Goal: Information Seeking & Learning: Learn about a topic

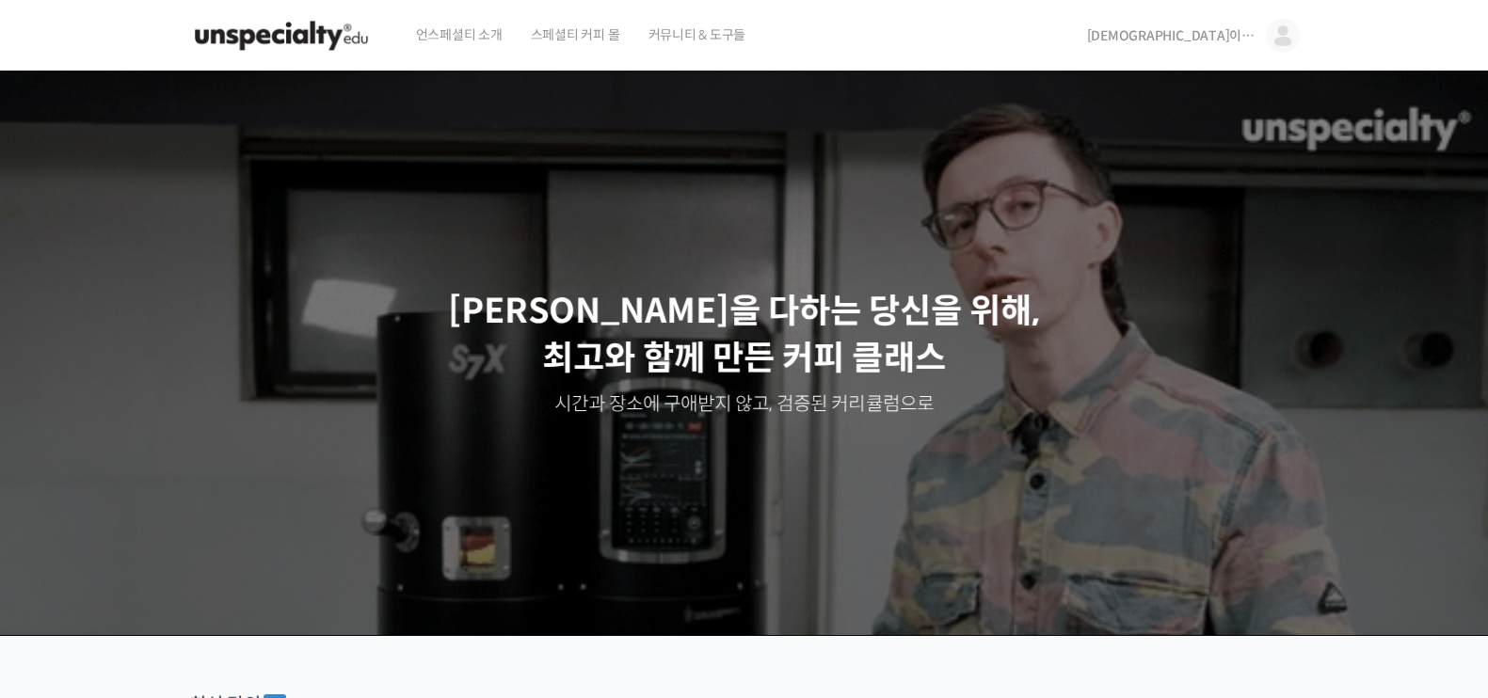
click at [1270, 42] on img at bounding box center [1283, 36] width 34 height 34
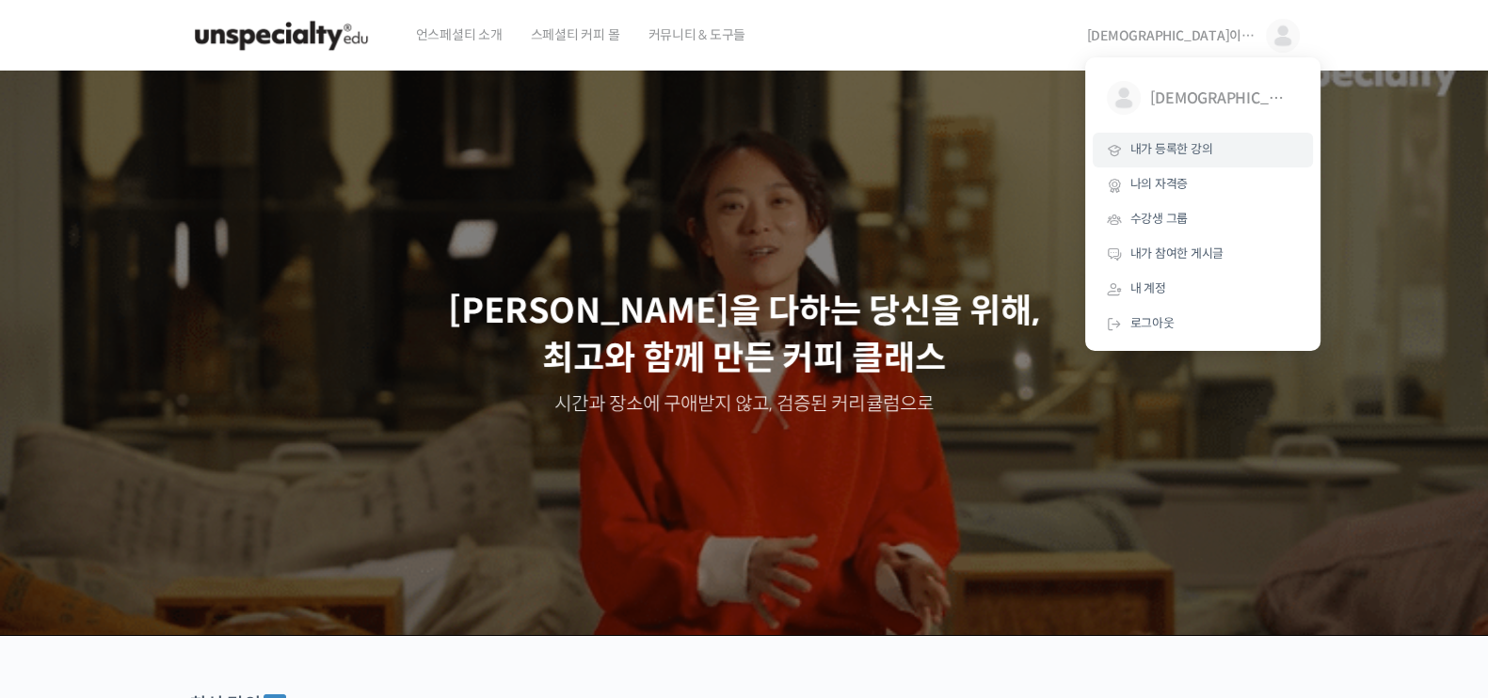
click at [1191, 146] on span "내가 등록한 강의" at bounding box center [1171, 149] width 83 height 16
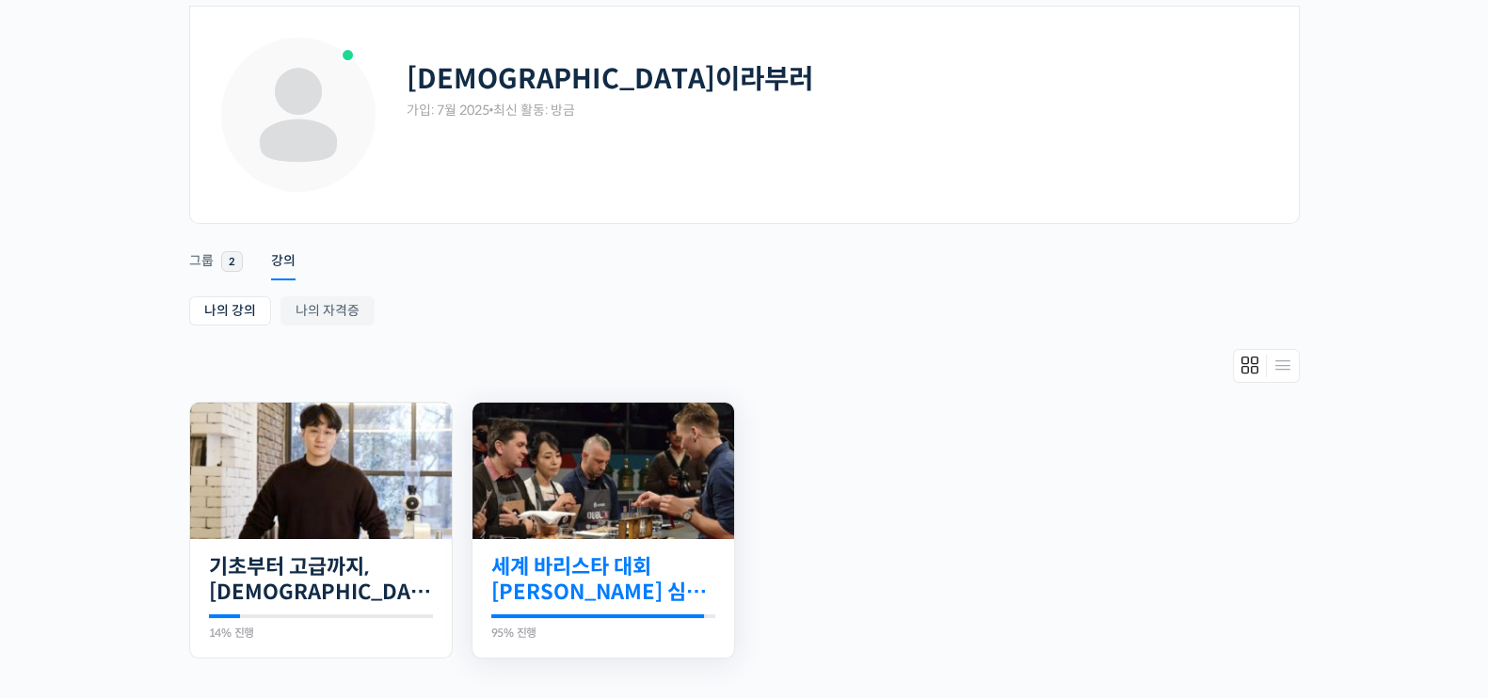
scroll to position [117, 0]
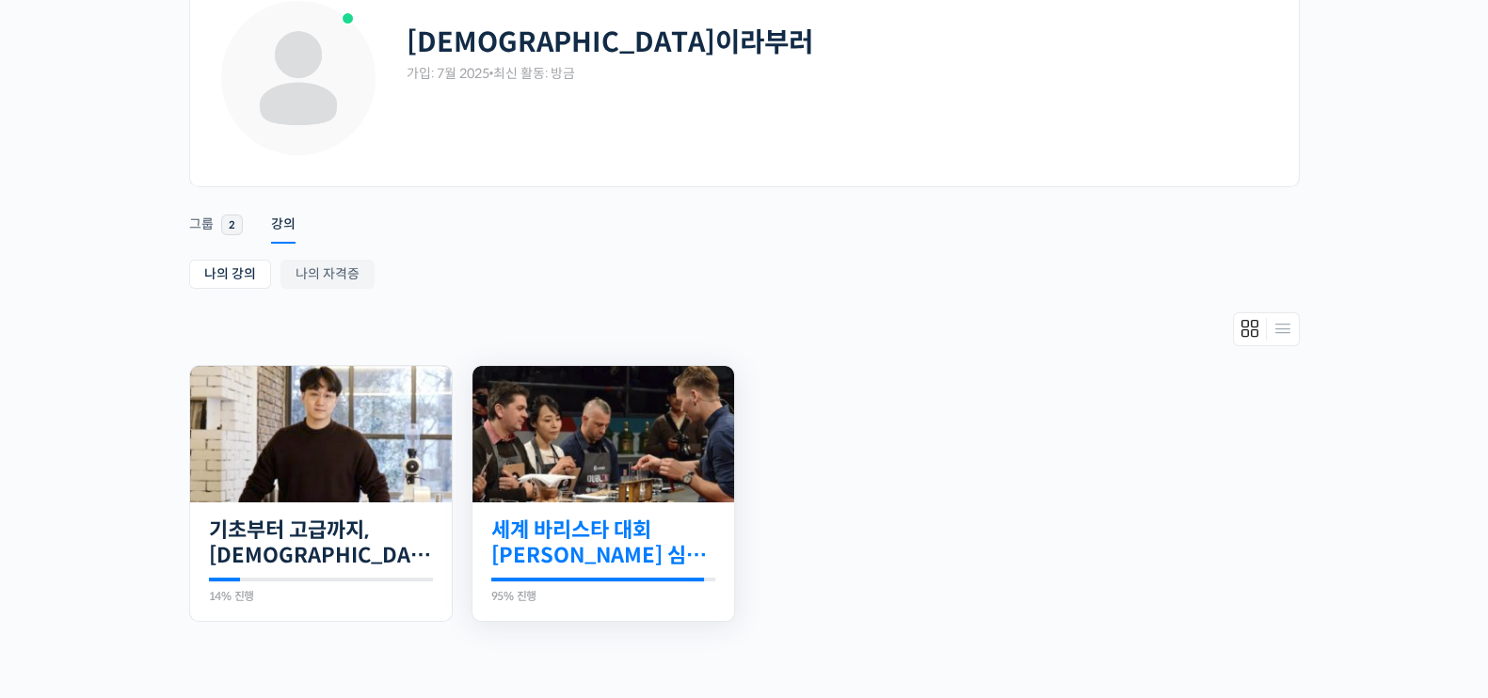
click at [649, 519] on link "세계 바리스타 대회 [PERSON_NAME] 심사위원의 커피 센서리 스킬 기초" at bounding box center [603, 544] width 224 height 52
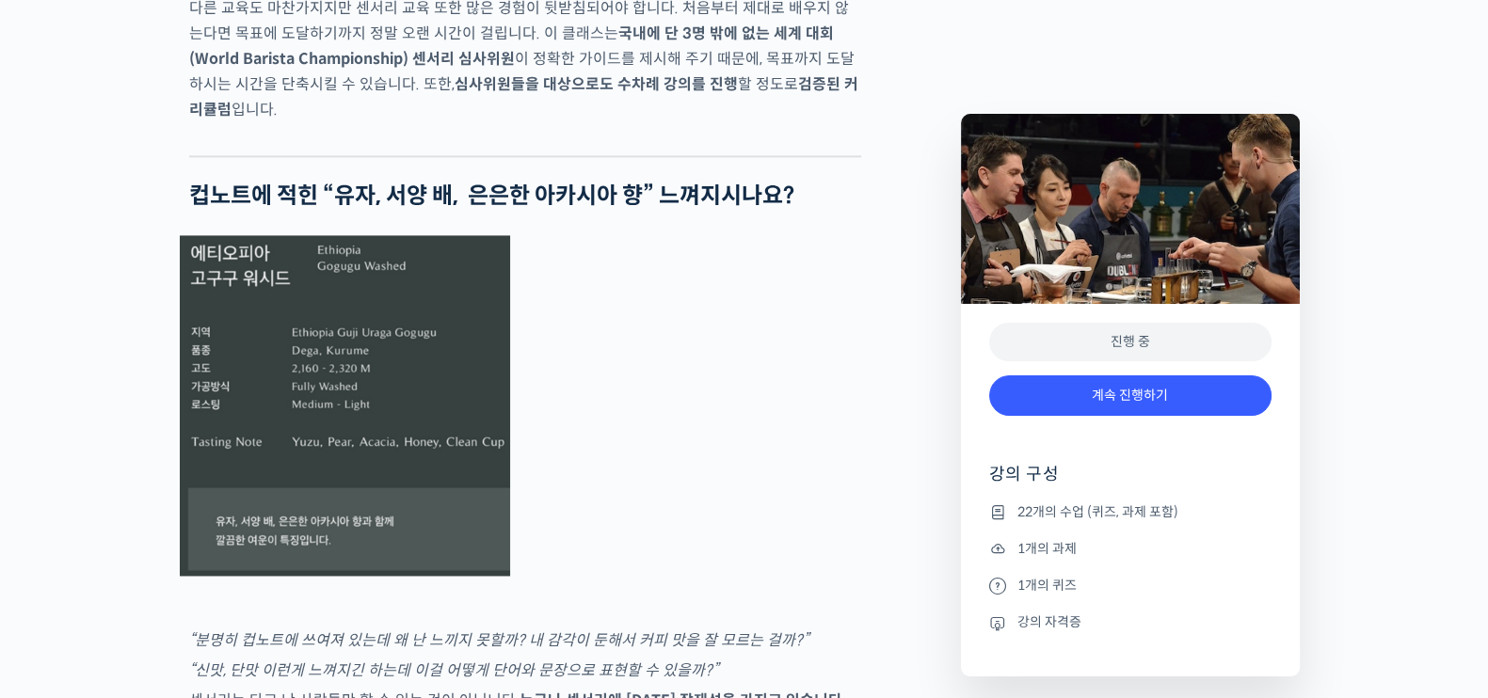
scroll to position [3646, 0]
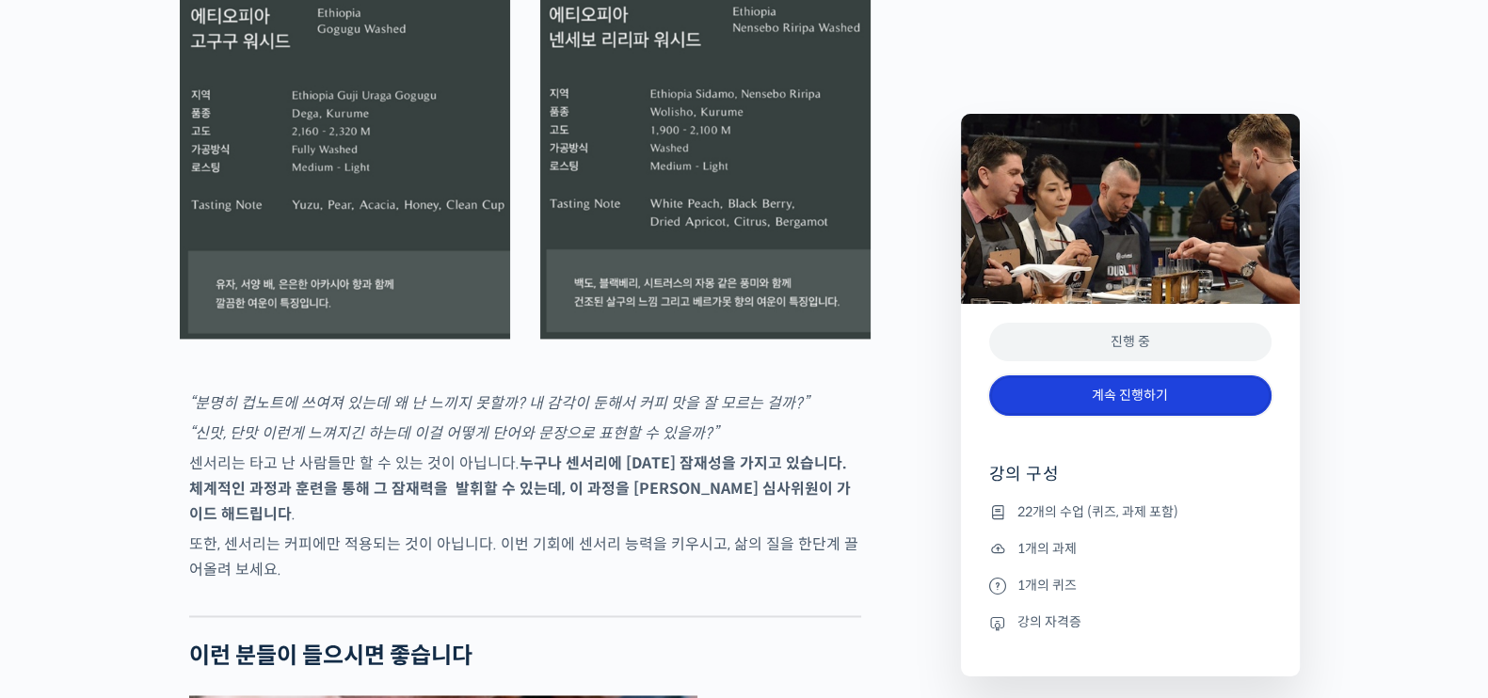
click at [1078, 392] on link "계속 진행하기" at bounding box center [1130, 396] width 282 height 40
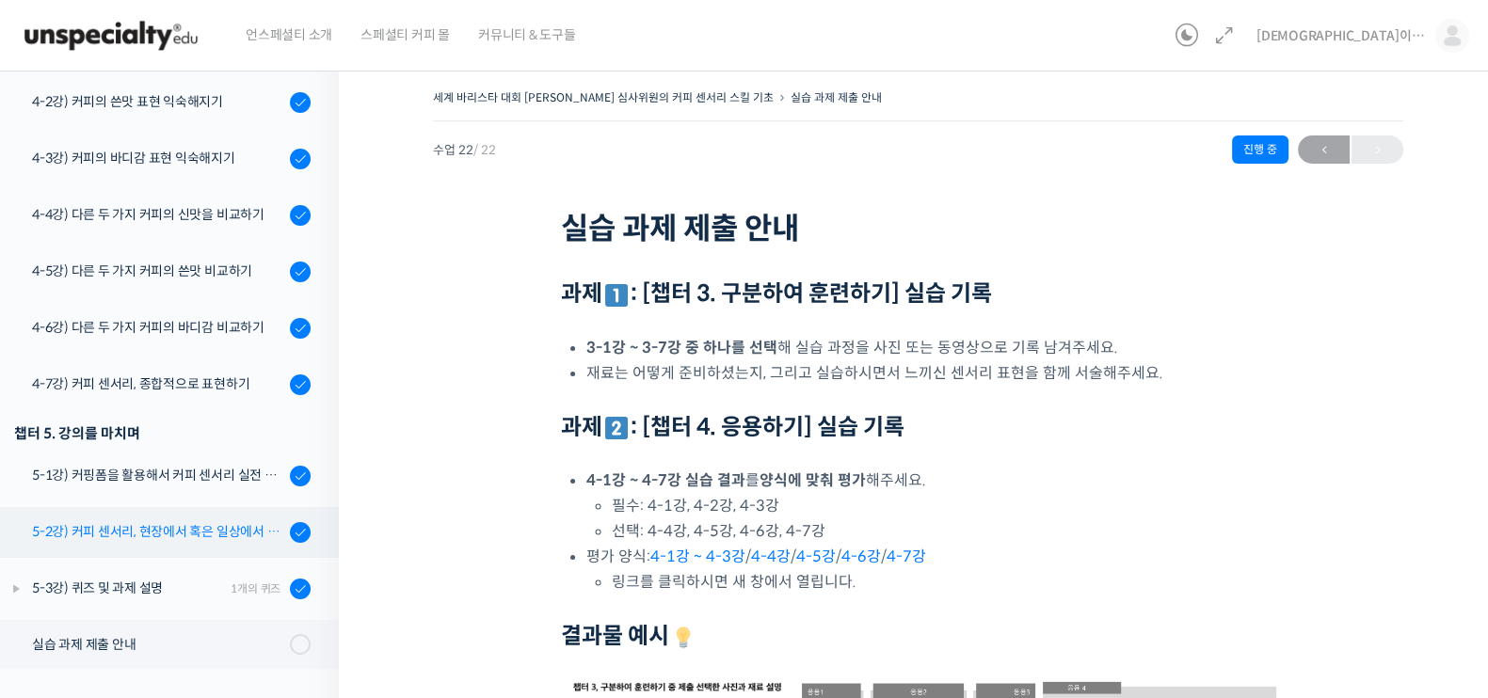
click at [199, 536] on div "5-2강) 커피 센서리, 현장에서 혹은 일상에서 활용하기" at bounding box center [158, 531] width 252 height 21
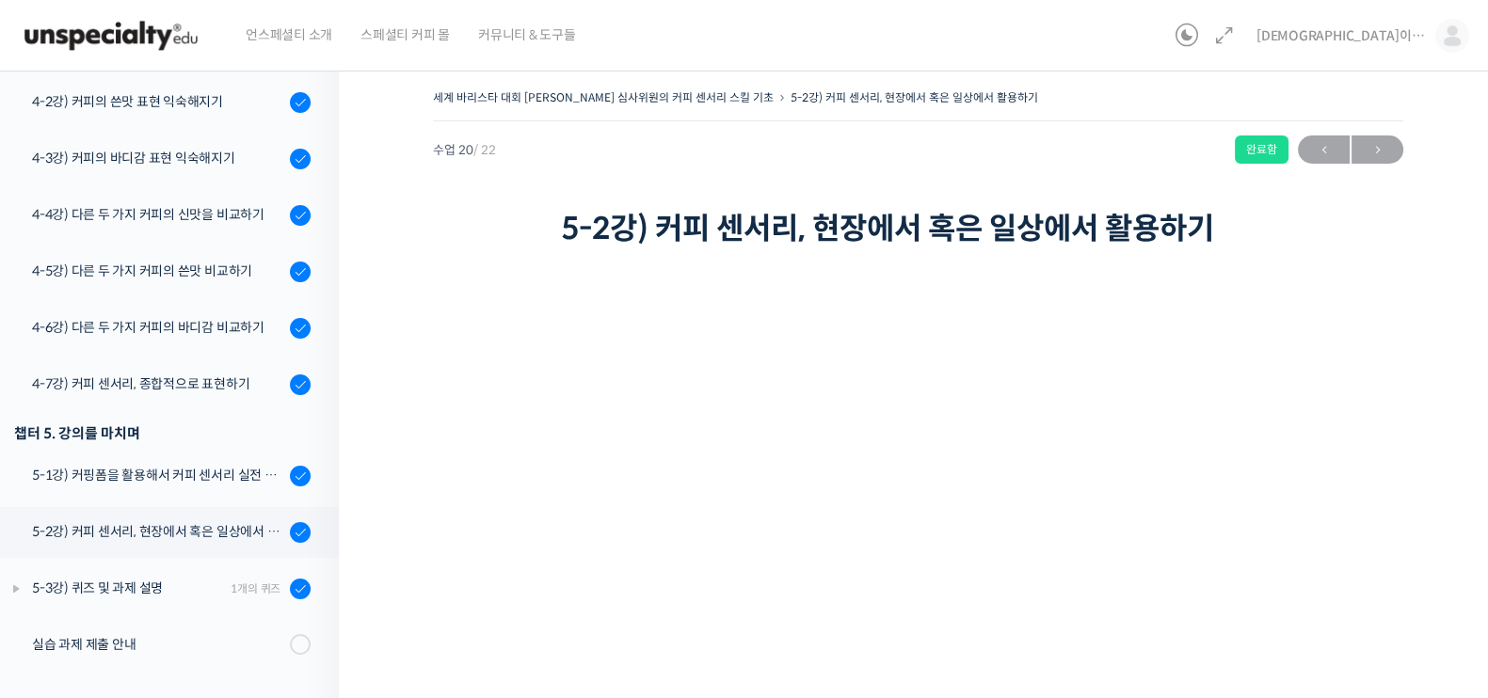
click at [554, 195] on div "세계 바리스타 대회 윤선희 심사위원의 커피 센서리 스킬 기초 5-2강) 커피 센서리, 현장에서 혹은 일사…" at bounding box center [918, 169] width 970 height 168
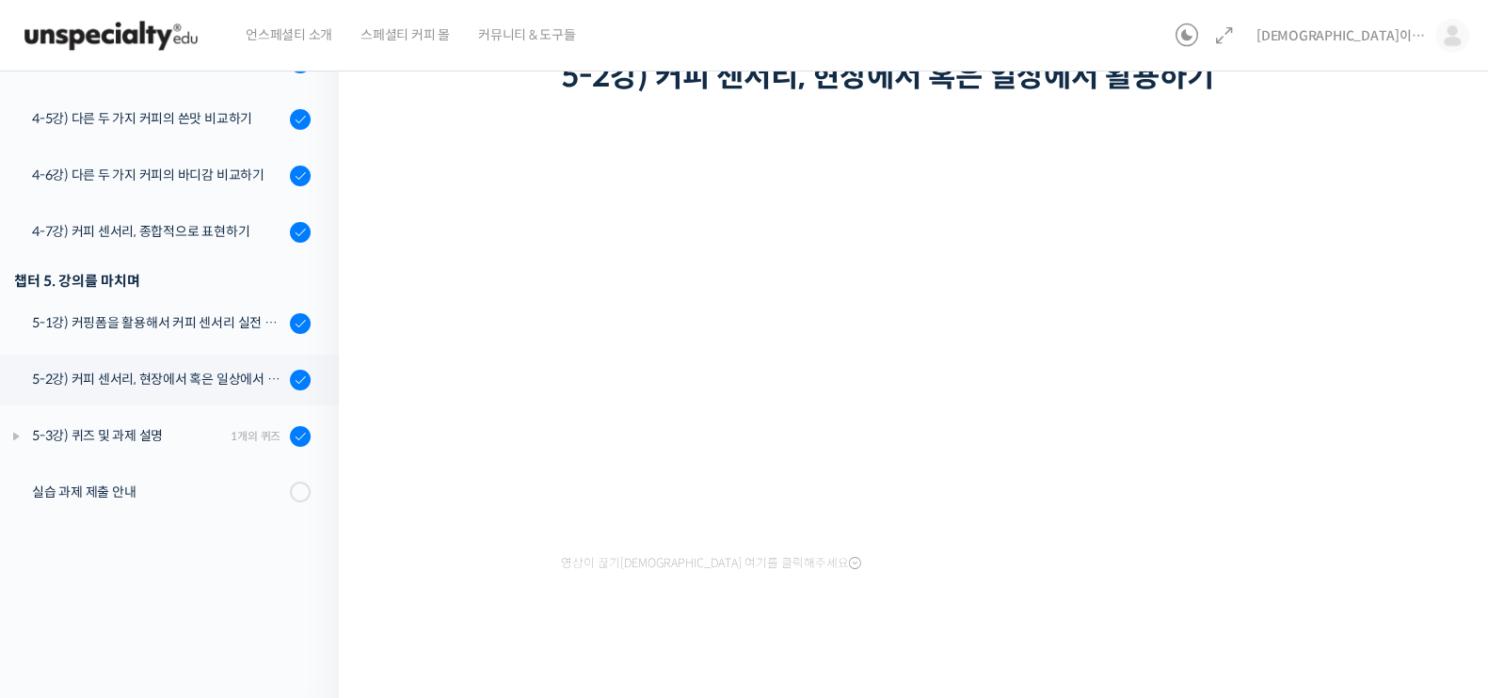
scroll to position [154, 0]
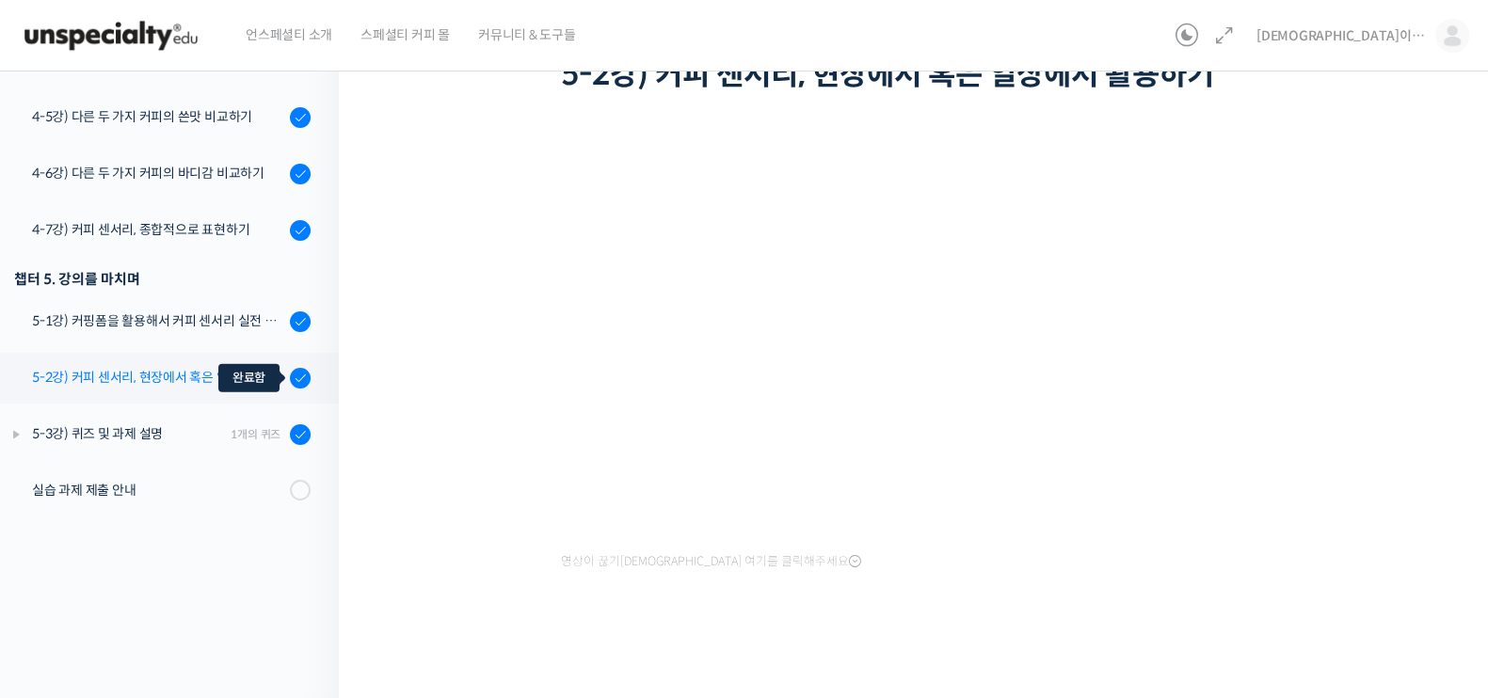
click at [294, 371] on icon at bounding box center [301, 378] width 14 height 14
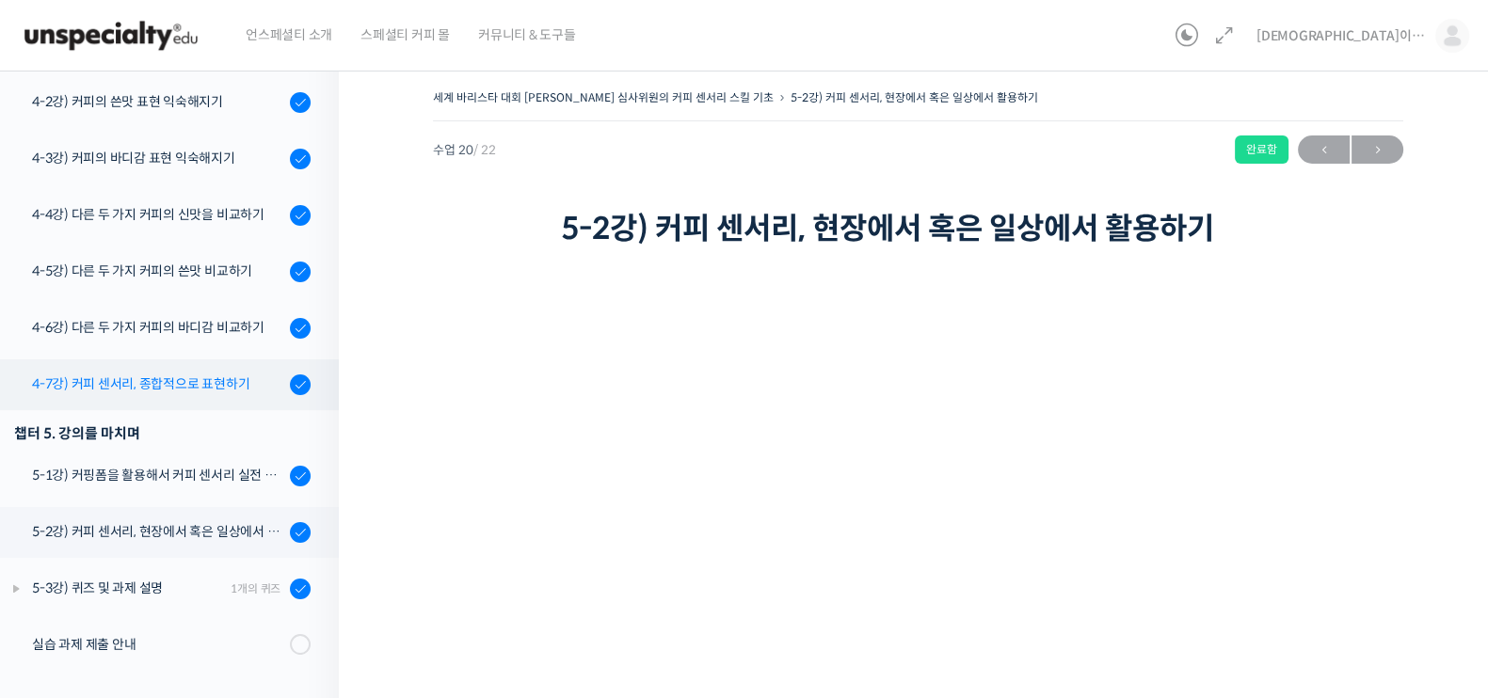
click at [92, 377] on div "4-7강) 커피 센서리, 종합적으로 표현하기" at bounding box center [158, 384] width 252 height 21
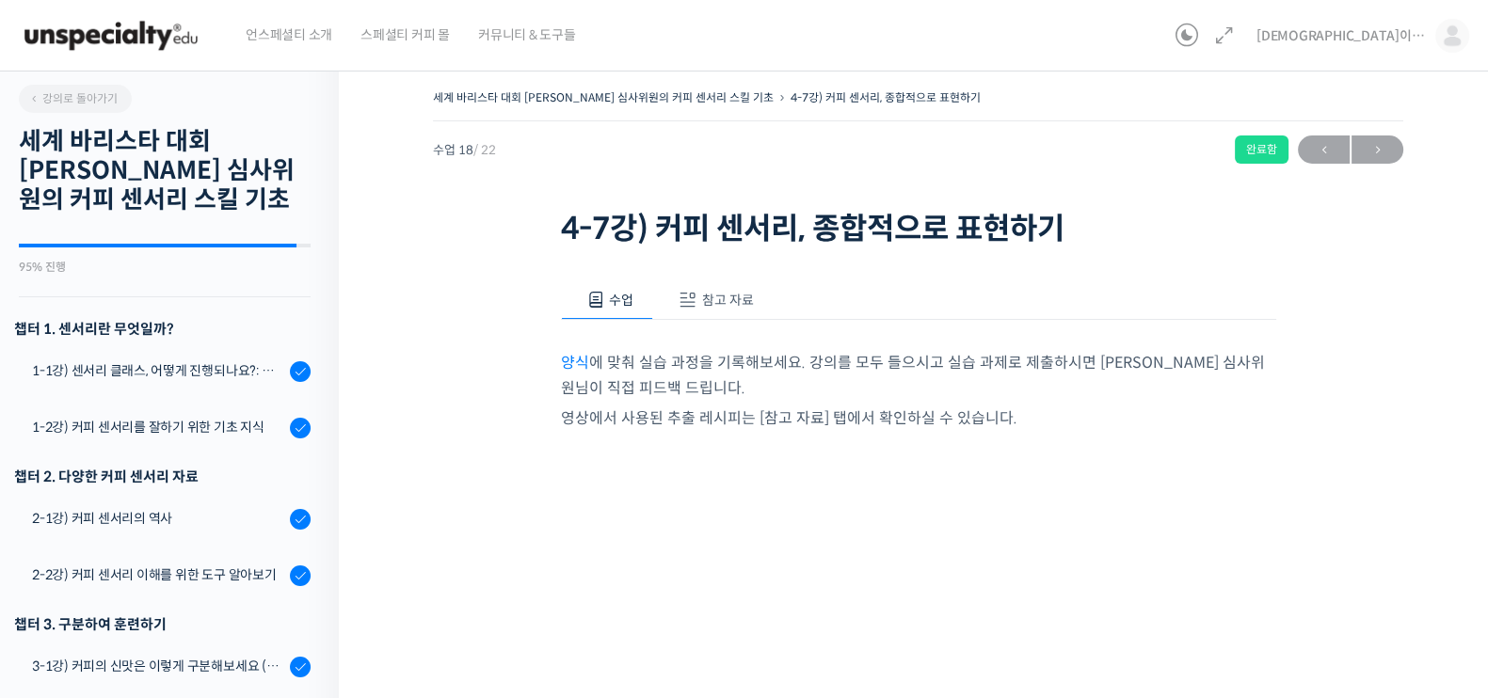
scroll to position [1051, 0]
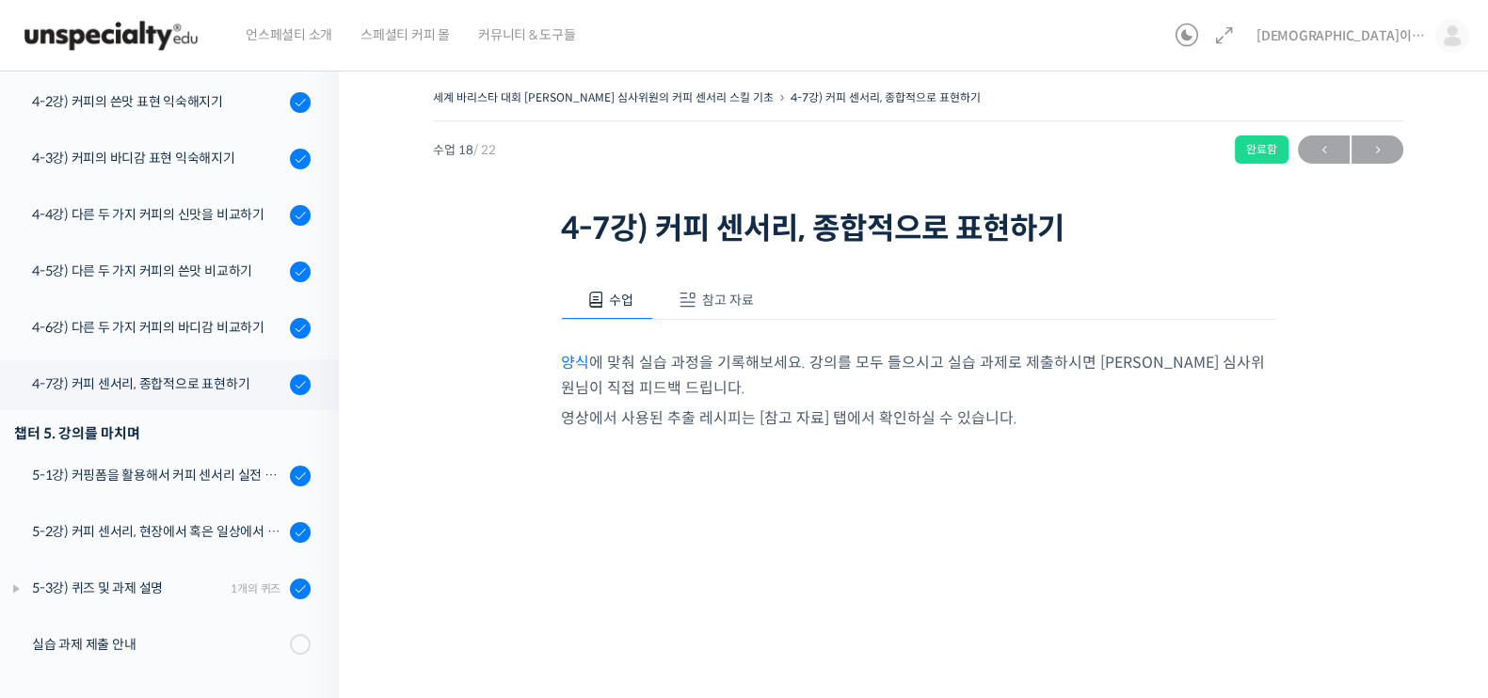
click at [735, 296] on span "참고 자료" at bounding box center [728, 300] width 52 height 17
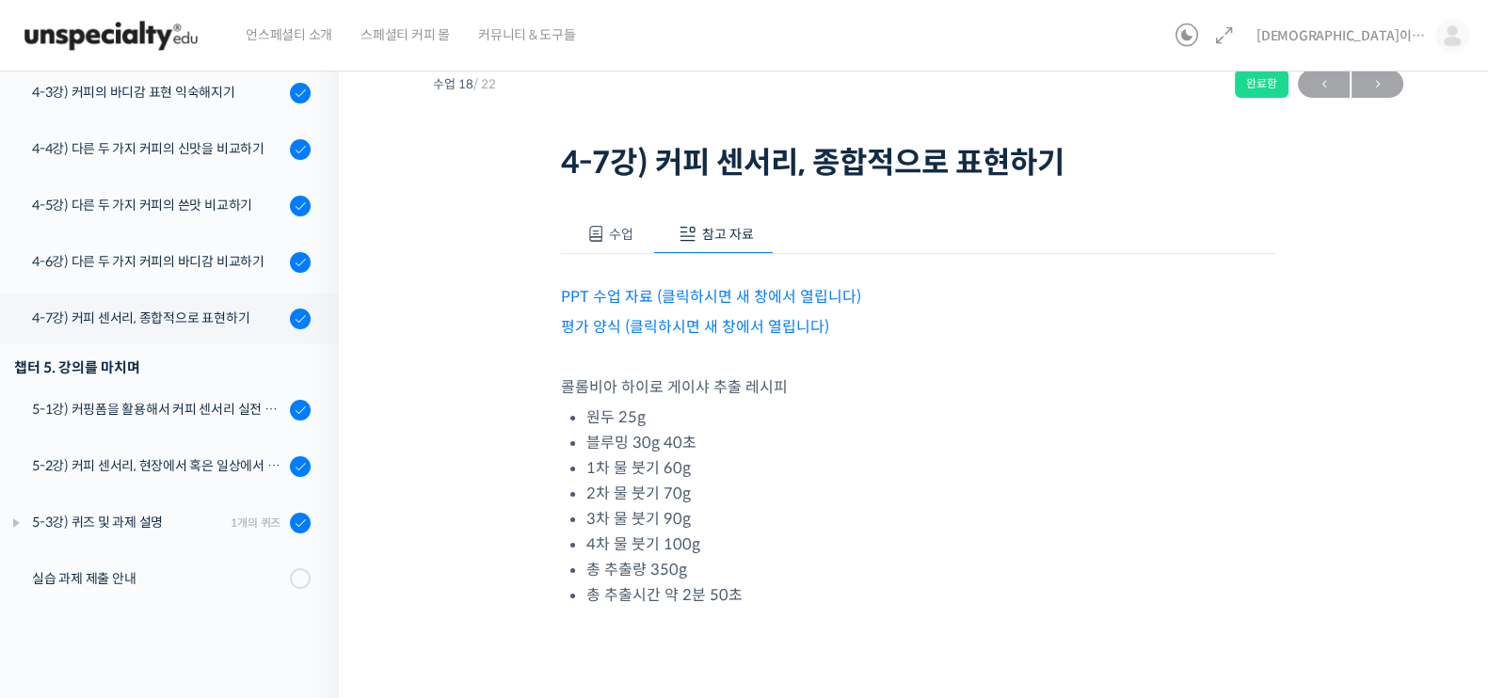
scroll to position [100, 0]
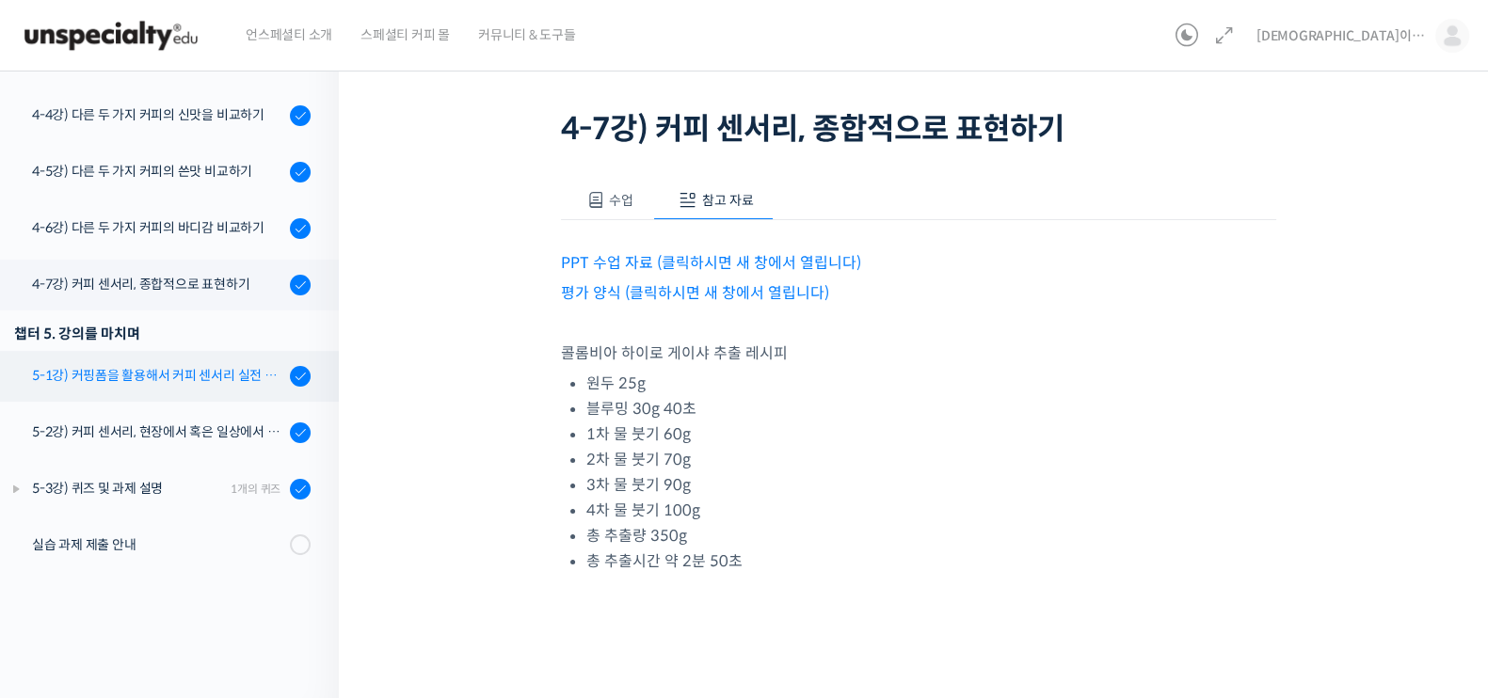
click at [184, 376] on div "5-1강) 커핑폼을 활용해서 커피 센서리 실전 연습하기" at bounding box center [158, 375] width 252 height 21
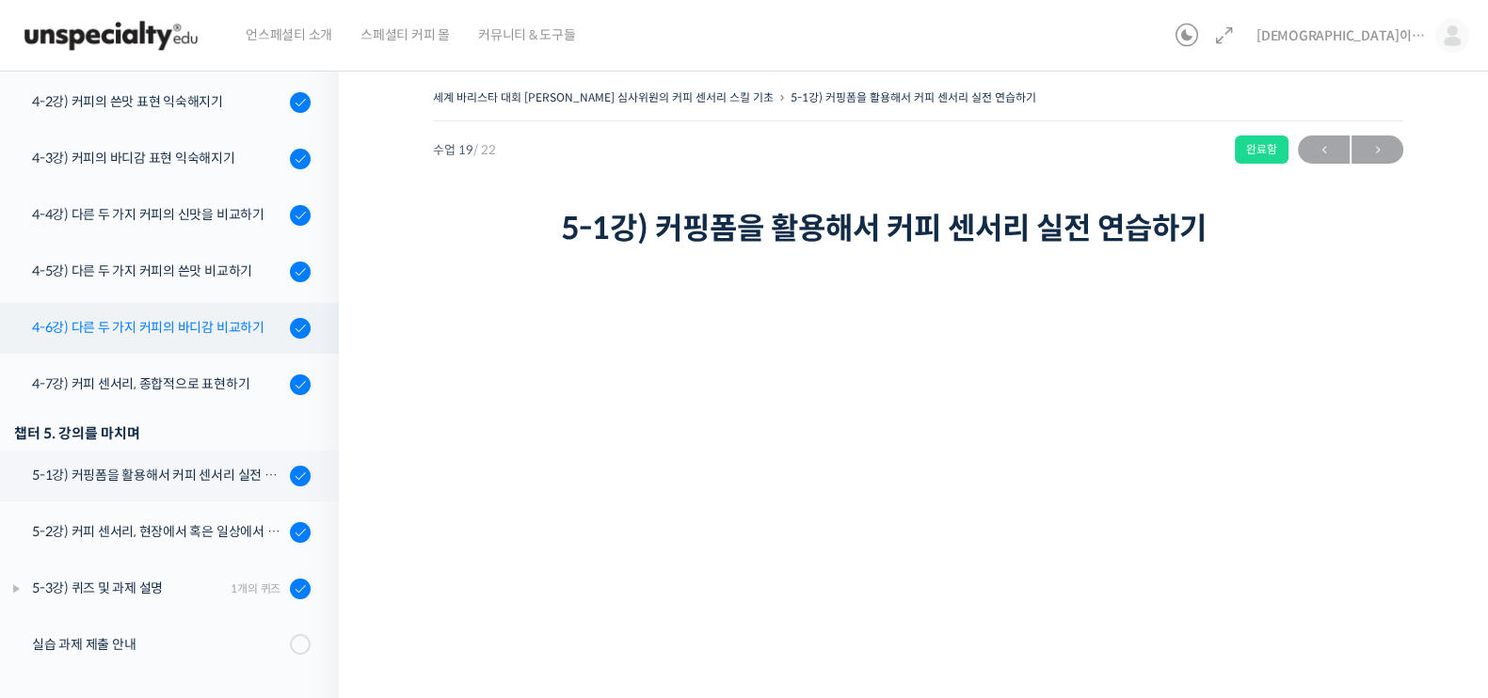
click at [234, 327] on div "4-6강) 다른 두 가지 커피의 바디감 비교하기" at bounding box center [158, 327] width 252 height 21
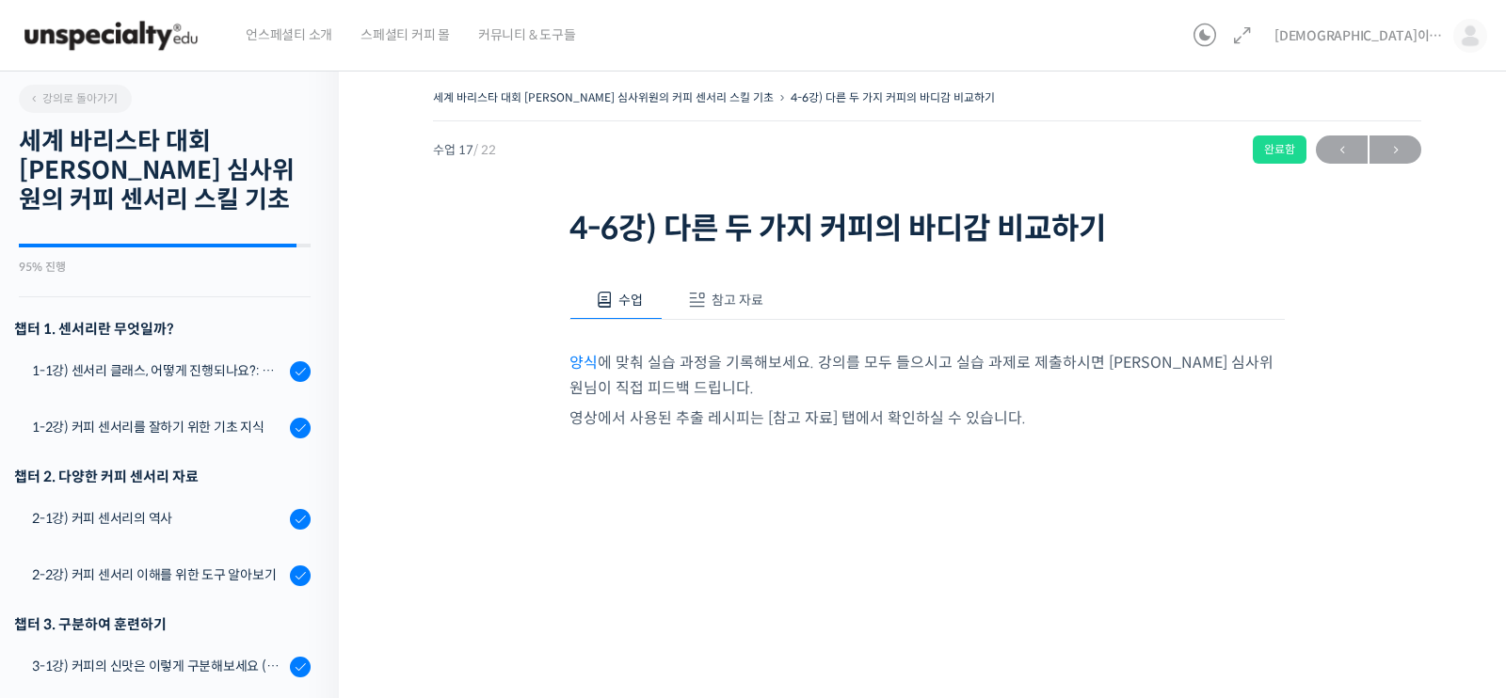
click at [748, 296] on span "참고 자료" at bounding box center [737, 300] width 52 height 17
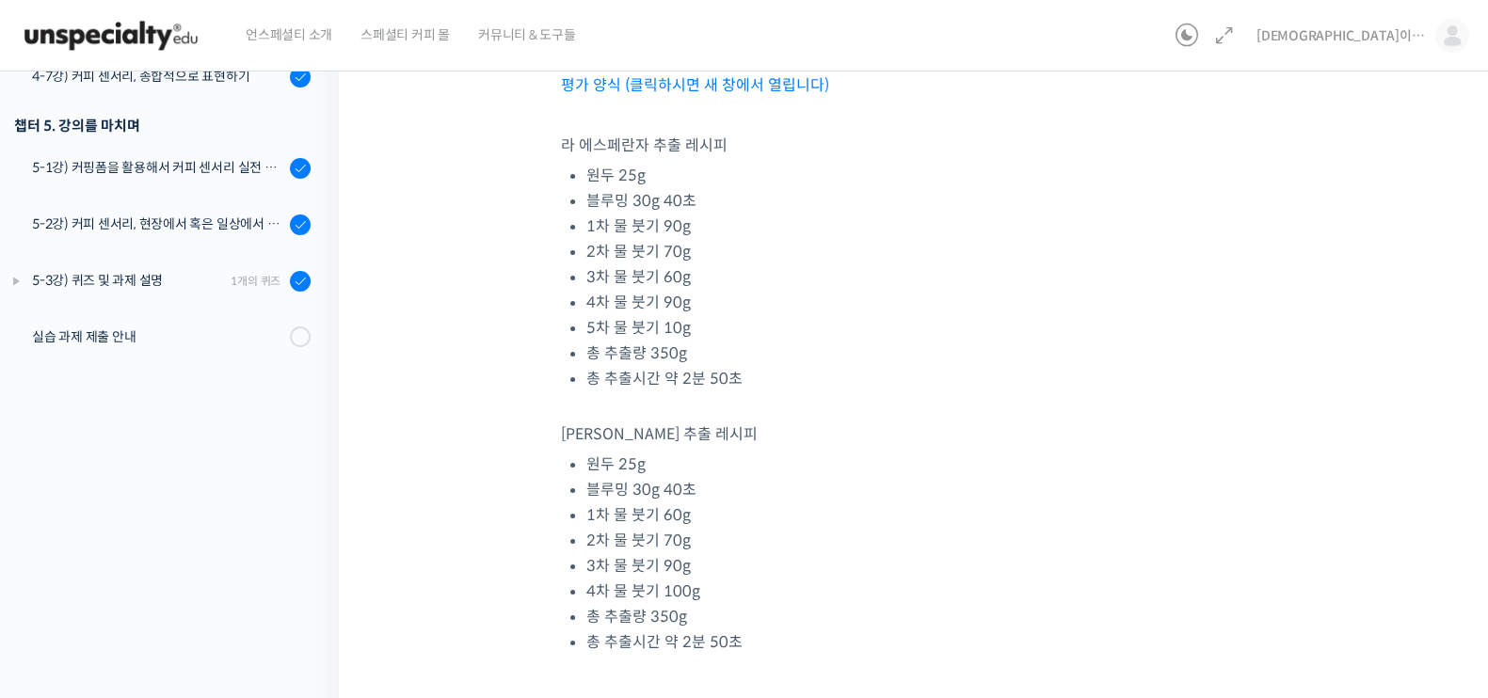
scroll to position [271, 0]
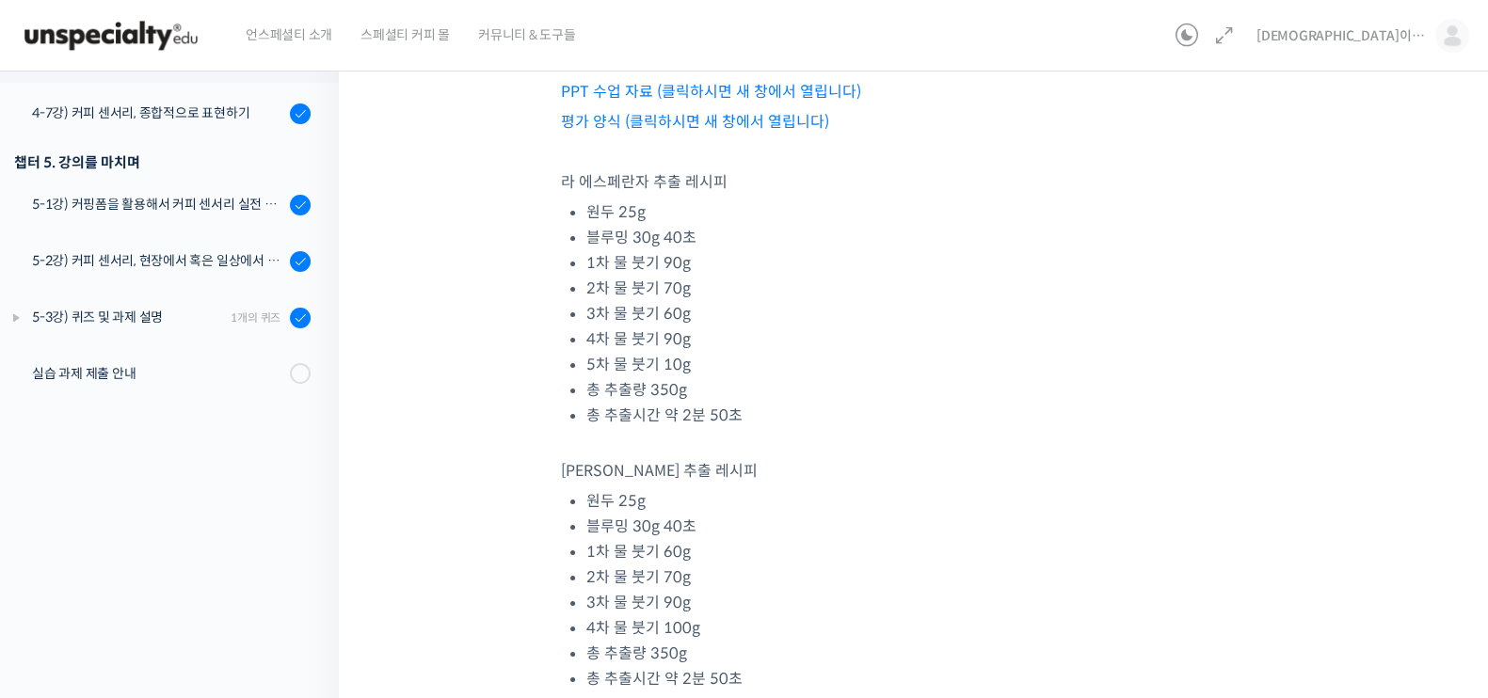
click at [717, 120] on link "평가 양식 (클릭하시면 새 창에서 열립니다)" at bounding box center [695, 122] width 268 height 20
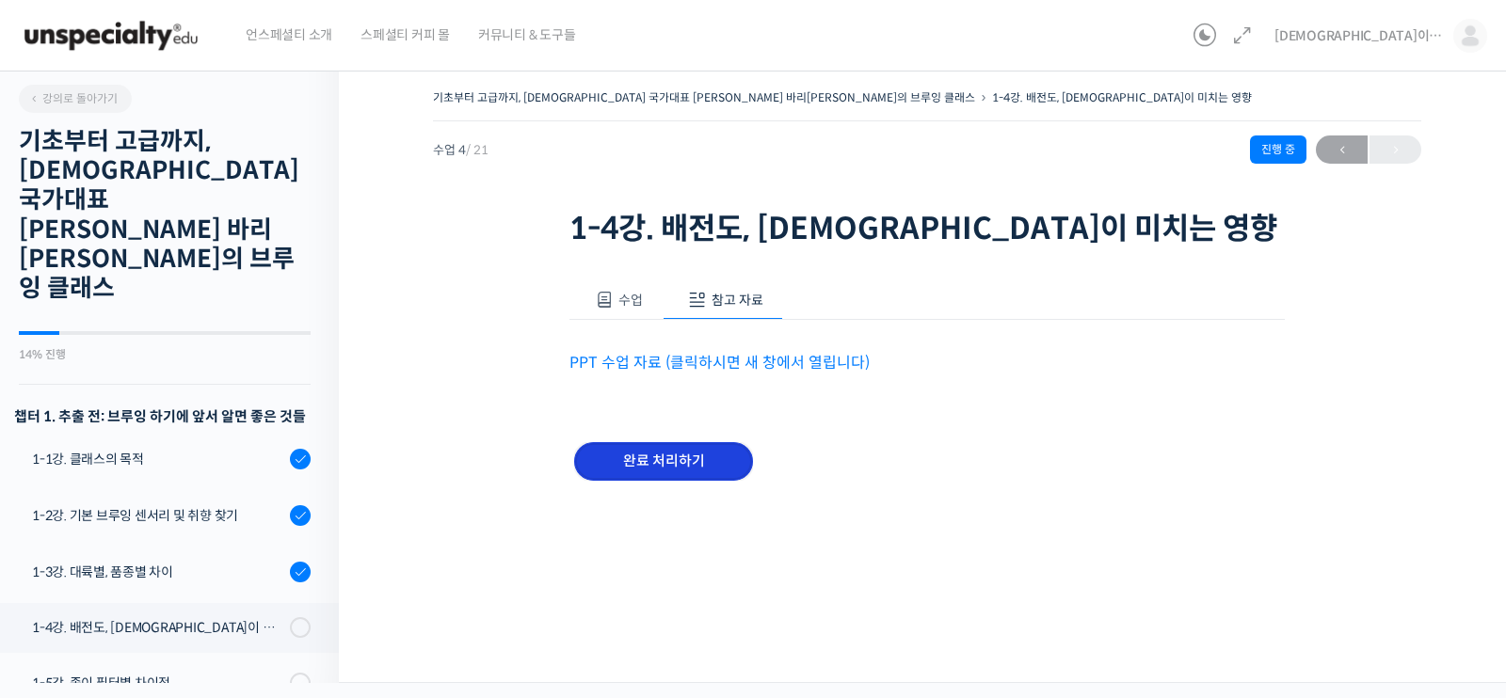
click at [692, 460] on input "완료 처리하기" at bounding box center [663, 461] width 179 height 39
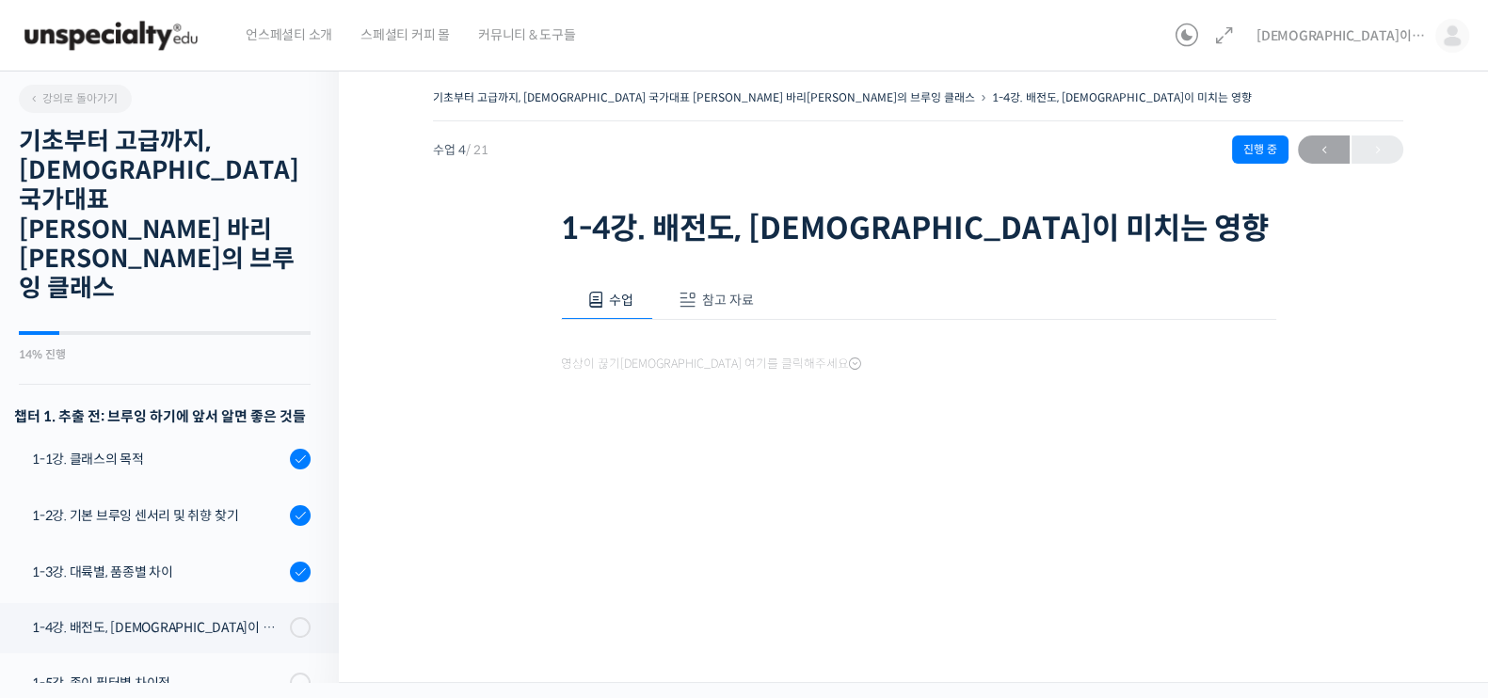
click at [625, 293] on span "수업" at bounding box center [621, 300] width 24 height 17
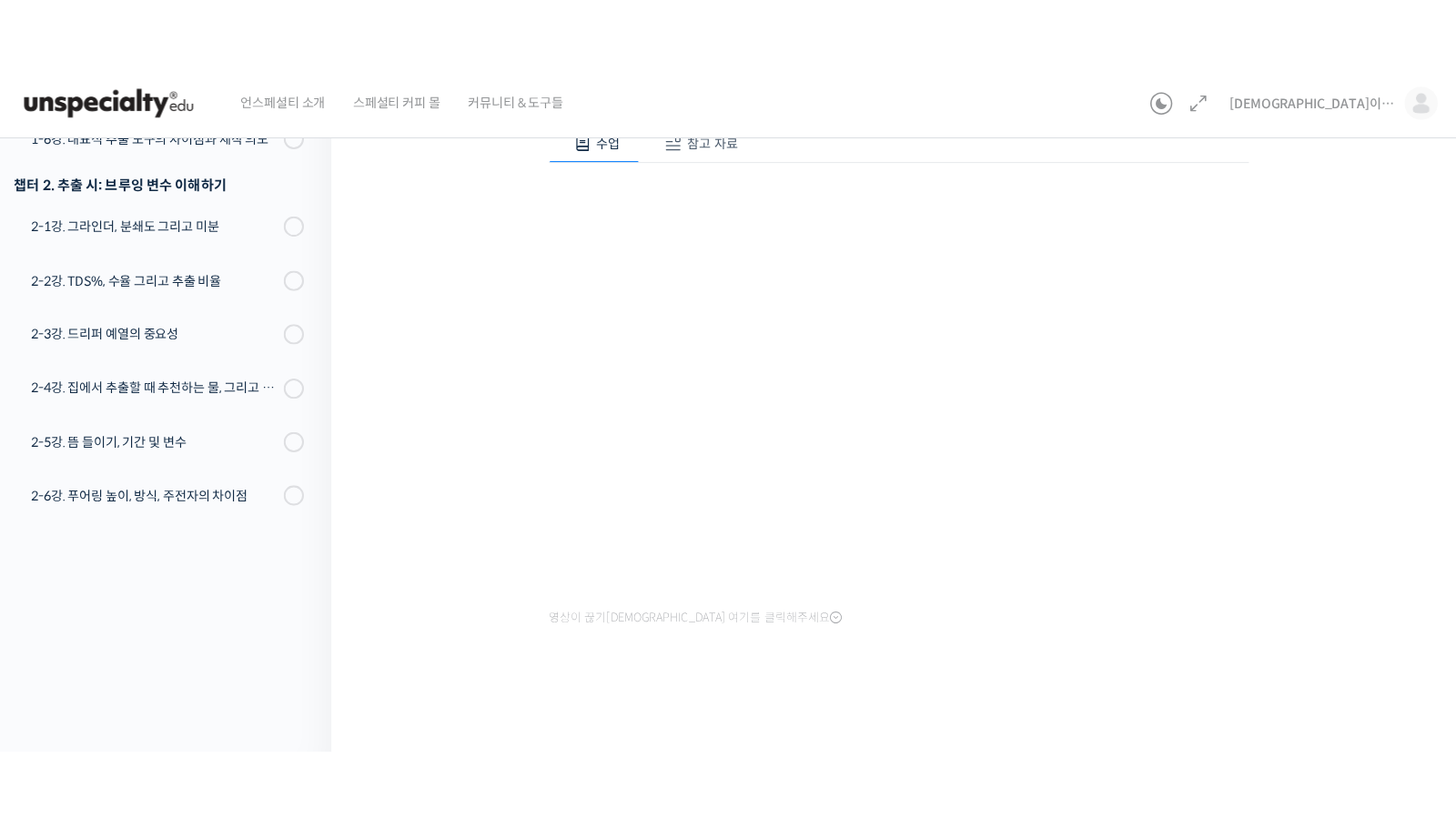
scroll to position [72, 0]
